Goal: Task Accomplishment & Management: Use online tool/utility

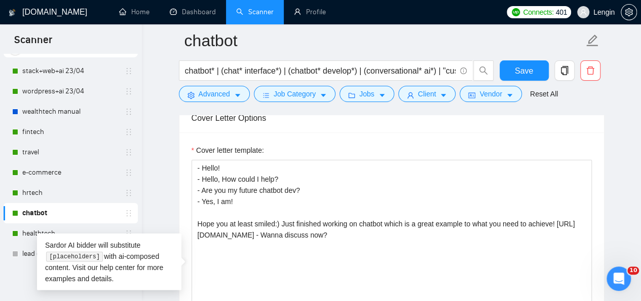
scroll to position [44, 0]
click at [52, 173] on link "e-commerce" at bounding box center [70, 172] width 96 height 20
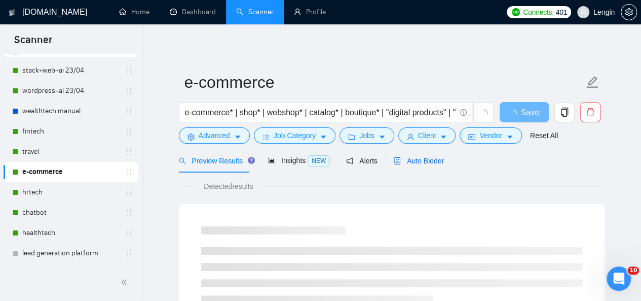
click at [406, 164] on span "Auto Bidder" at bounding box center [419, 161] width 50 height 8
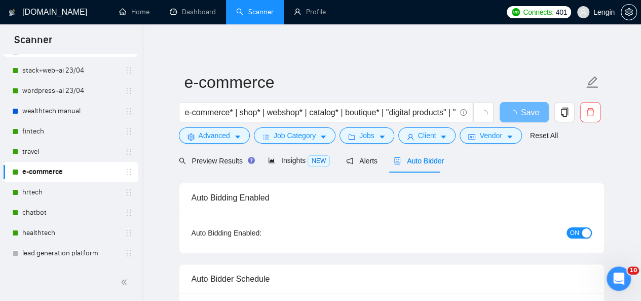
radio input "false"
radio input "true"
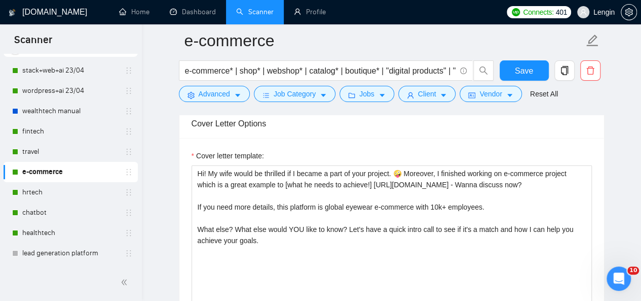
scroll to position [1302, 0]
click at [70, 150] on link "travel" at bounding box center [70, 151] width 96 height 20
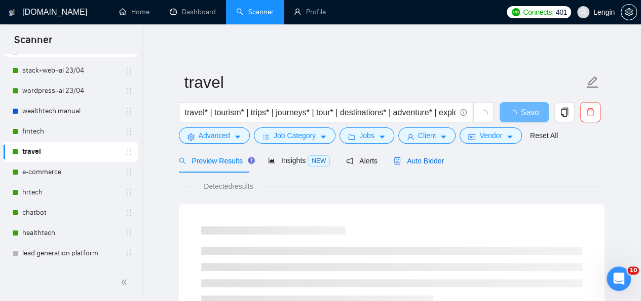
click at [416, 155] on div "Auto Bidder" at bounding box center [419, 160] width 50 height 11
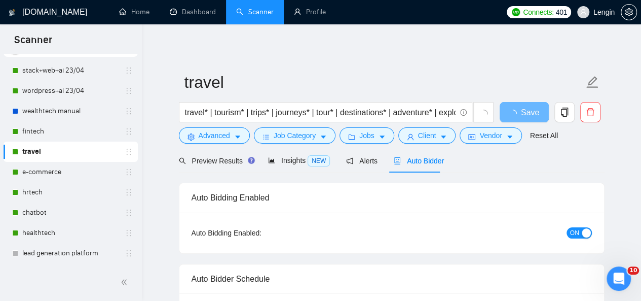
radio input "false"
radio input "true"
click at [219, 166] on div "Preview Results" at bounding box center [215, 161] width 73 height 24
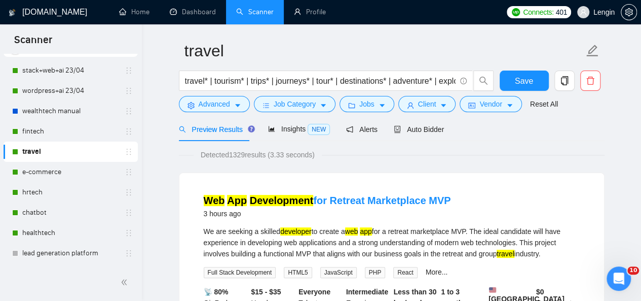
scroll to position [32, 0]
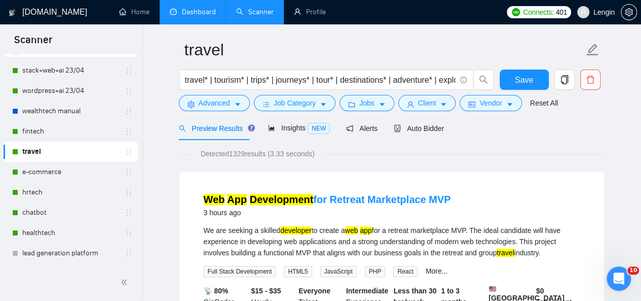
click at [196, 16] on link "Dashboard" at bounding box center [193, 12] width 46 height 9
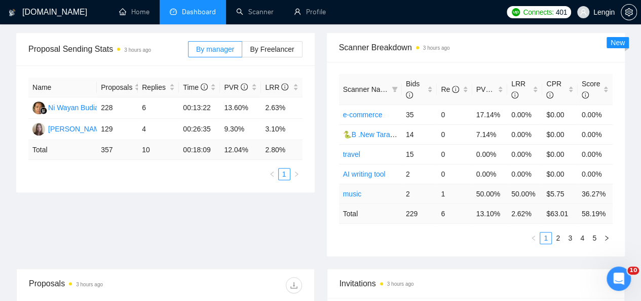
scroll to position [161, 0]
click at [395, 87] on icon "filter" at bounding box center [395, 89] width 6 height 5
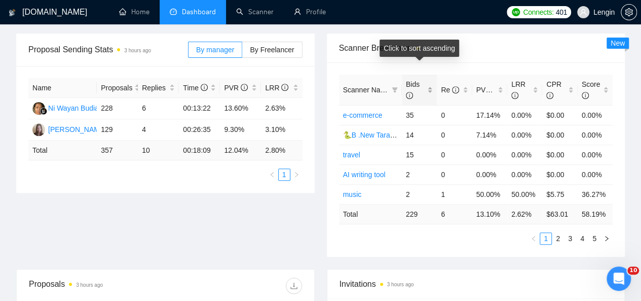
click at [431, 79] on div "Bids" at bounding box center [419, 90] width 27 height 22
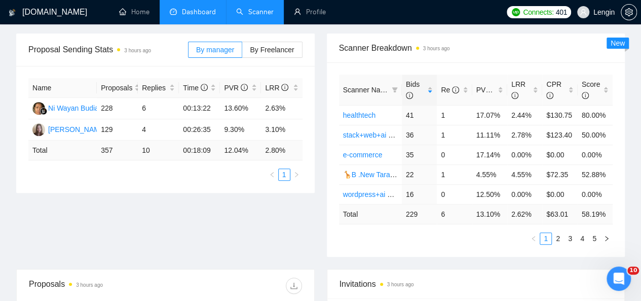
click at [262, 14] on link "Scanner" at bounding box center [255, 12] width 38 height 9
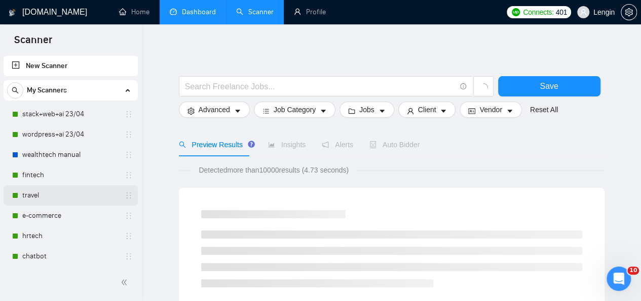
click at [56, 192] on link "travel" at bounding box center [70, 195] width 96 height 20
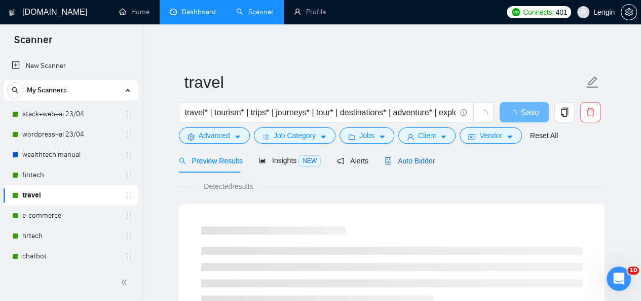
click at [401, 165] on span "Auto Bidder" at bounding box center [410, 161] width 50 height 8
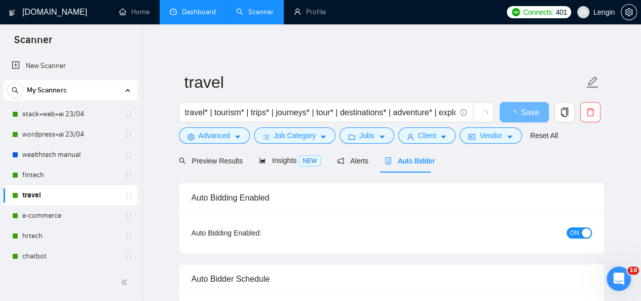
radio input "false"
radio input "true"
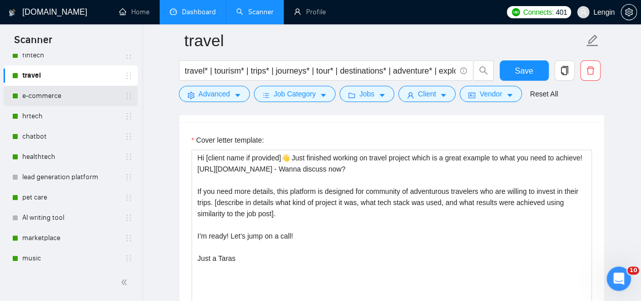
scroll to position [120, 0]
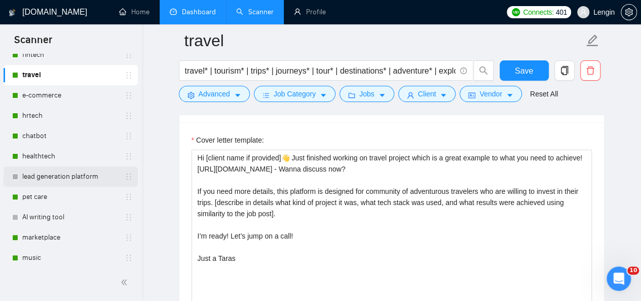
click at [40, 168] on link "lead generation platform" at bounding box center [70, 176] width 96 height 20
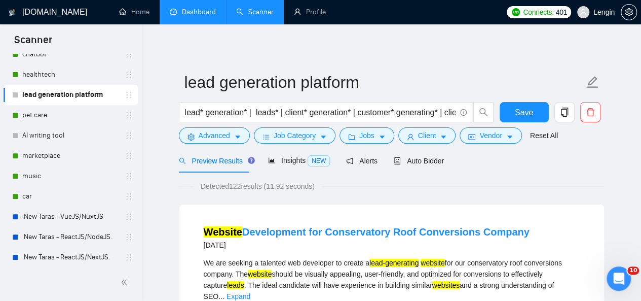
scroll to position [206, 0]
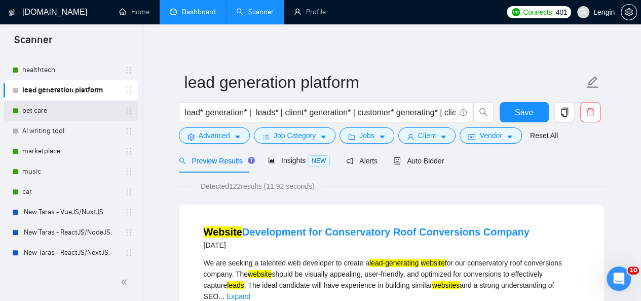
click at [62, 105] on link "pet care" at bounding box center [70, 110] width 96 height 20
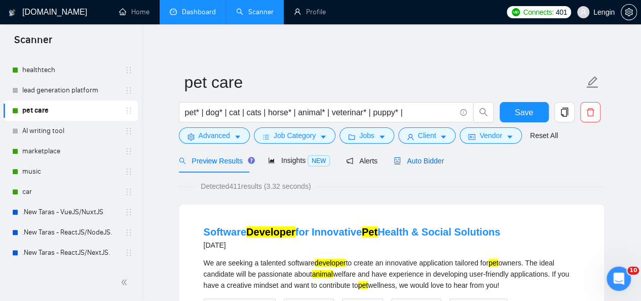
click at [424, 165] on span "Auto Bidder" at bounding box center [419, 161] width 50 height 8
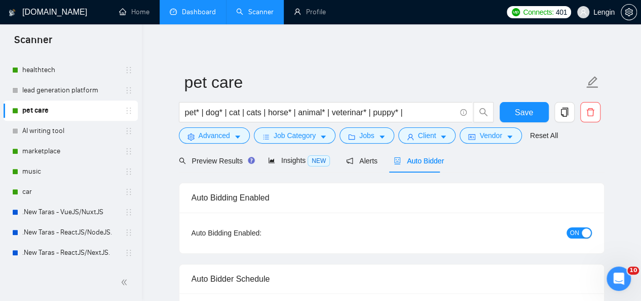
radio input "false"
radio input "true"
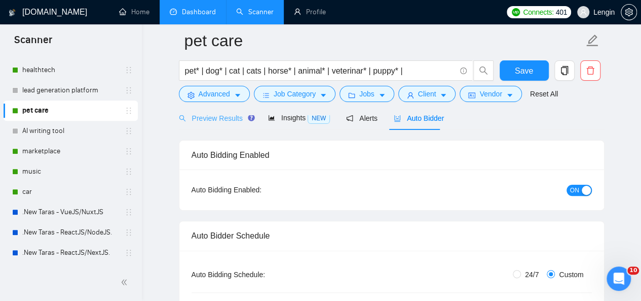
click at [230, 124] on div "Preview Results" at bounding box center [215, 118] width 73 height 24
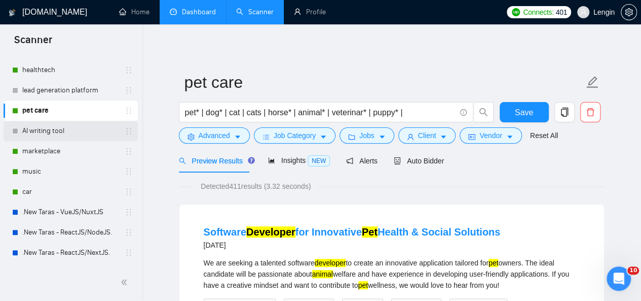
click at [73, 123] on link "AI writing tool" at bounding box center [70, 131] width 96 height 20
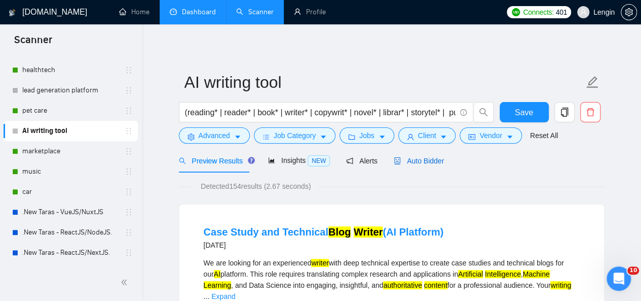
click at [410, 159] on span "Auto Bidder" at bounding box center [419, 161] width 50 height 8
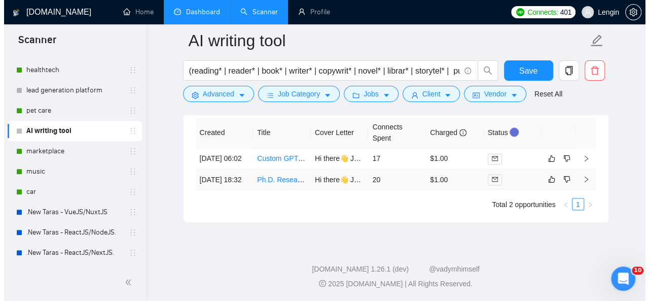
scroll to position [2723, 0]
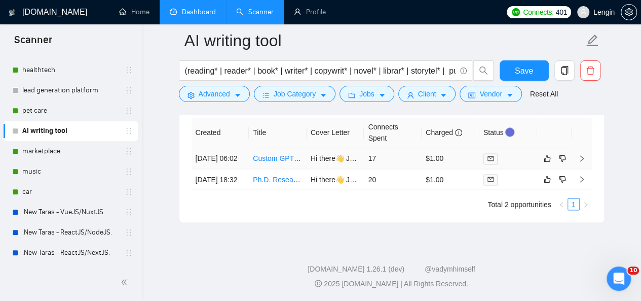
click at [278, 166] on td "Custom GPT Development for [DEMOGRAPHIC_DATA] Financial Job Posting Automation" at bounding box center [278, 158] width 58 height 21
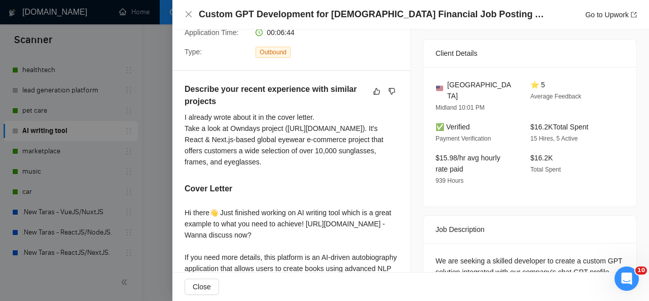
scroll to position [395, 0]
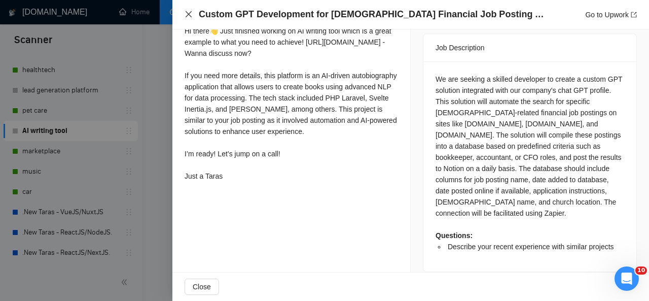
click at [186, 13] on icon "close" at bounding box center [189, 14] width 8 height 8
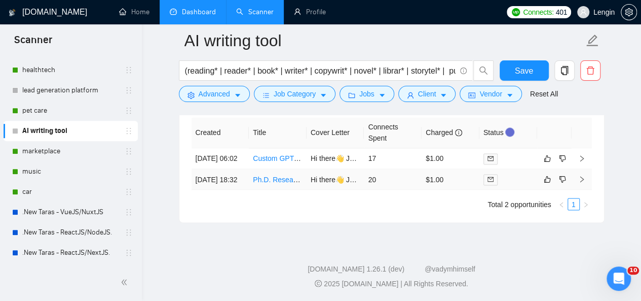
click at [281, 190] on td "Ph.D. Researcher Needed for AI R&D Project" at bounding box center [278, 179] width 58 height 21
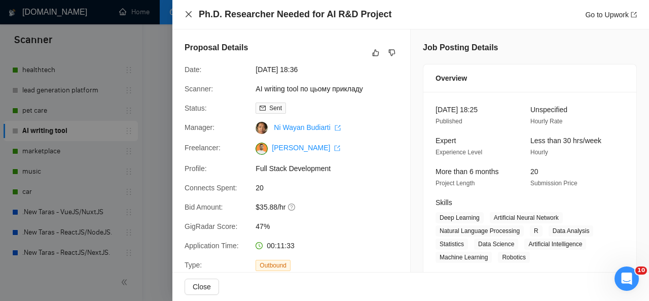
click at [187, 18] on icon "close" at bounding box center [189, 14] width 8 height 8
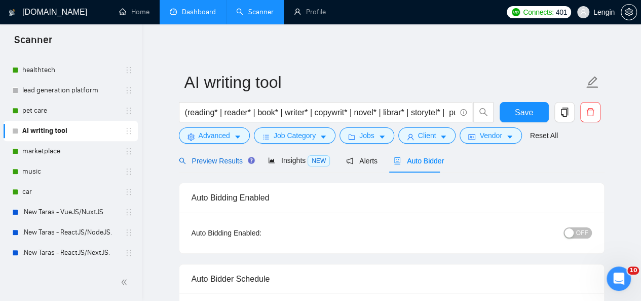
click at [225, 157] on span "Preview Results" at bounding box center [215, 161] width 73 height 8
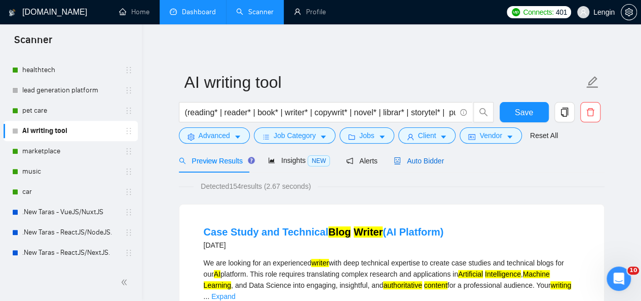
click at [430, 158] on span "Auto Bidder" at bounding box center [419, 161] width 50 height 8
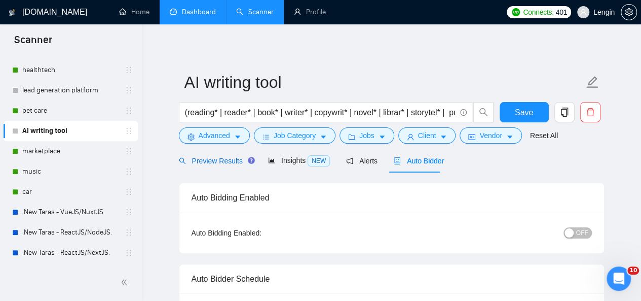
click at [201, 157] on span "Preview Results" at bounding box center [215, 161] width 73 height 8
